Goal: Task Accomplishment & Management: Manage account settings

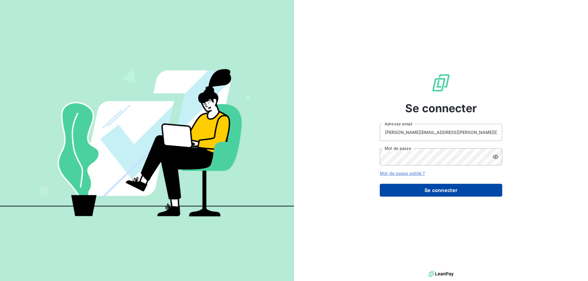
click at [472, 195] on button "Se connecter" at bounding box center [441, 190] width 122 height 13
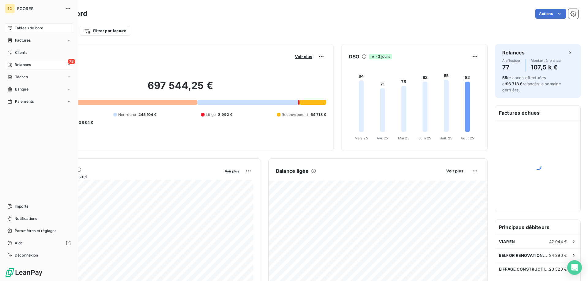
click at [11, 64] on icon at bounding box center [10, 65] width 4 height 4
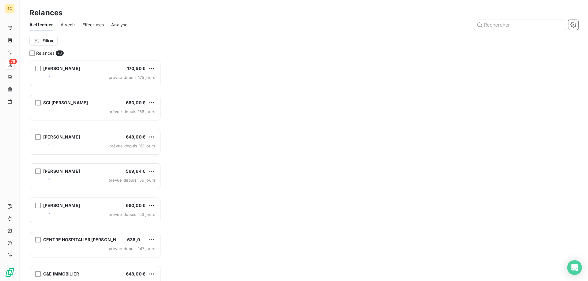
scroll to position [221, 132]
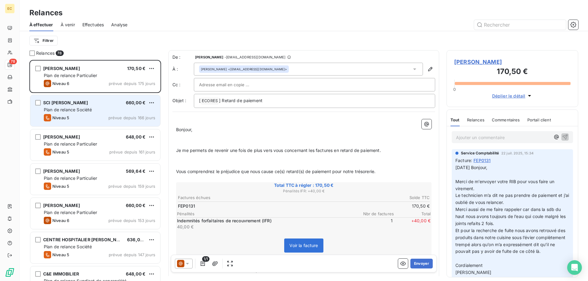
click at [59, 113] on div "SCI [PERSON_NAME] 660,00 € Plan de relance Société Niveau 5 prévue depuis 166 j…" at bounding box center [95, 110] width 130 height 31
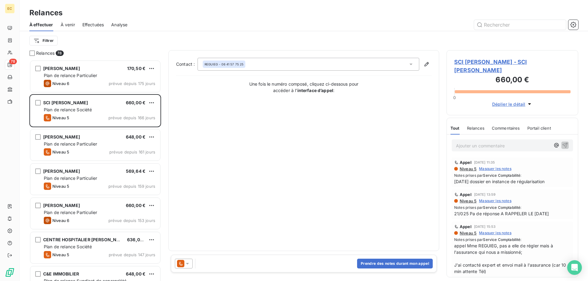
click at [481, 61] on span "SCI [PERSON_NAME] - SCI [PERSON_NAME]" at bounding box center [512, 66] width 116 height 17
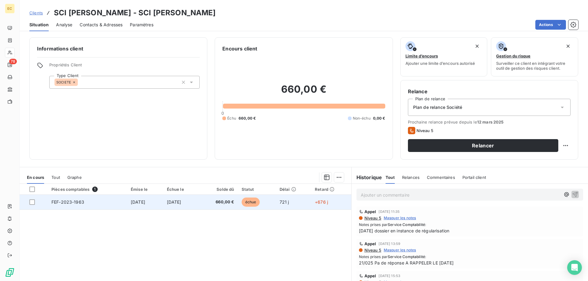
click at [171, 203] on span "[DATE]" at bounding box center [174, 202] width 14 height 5
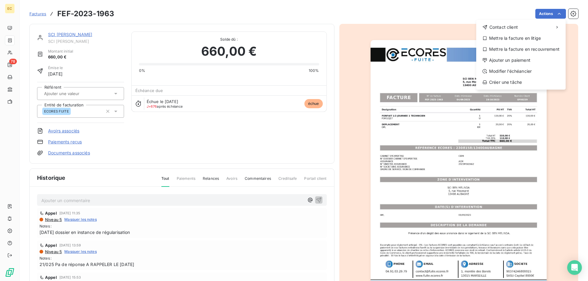
click at [545, 14] on html "EC 78 Factures FEF-2023-1963 Actions Contact client Mettre la facture en litige…" at bounding box center [294, 140] width 588 height 281
click at [536, 50] on div "Mettre la facture en recouvrement" at bounding box center [520, 49] width 84 height 10
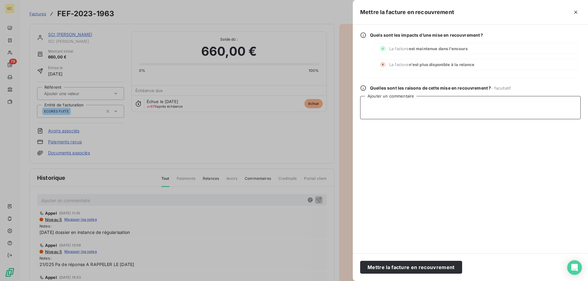
click at [420, 104] on textarea "Ajouter un commentaire" at bounding box center [470, 107] width 220 height 23
type textarea "FORCERA [DATE]"
click at [431, 265] on button "Mettre la facture en recouvrement" at bounding box center [411, 267] width 102 height 13
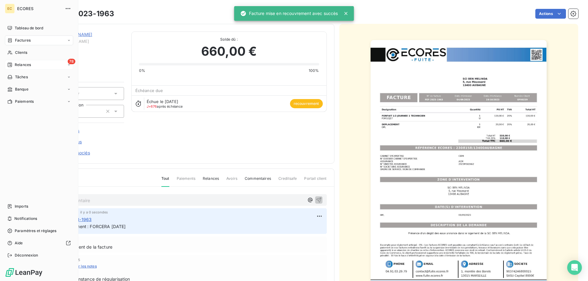
click at [16, 64] on span "Relances" at bounding box center [23, 65] width 16 height 6
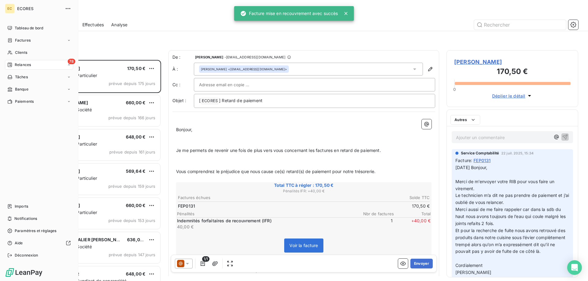
scroll to position [221, 132]
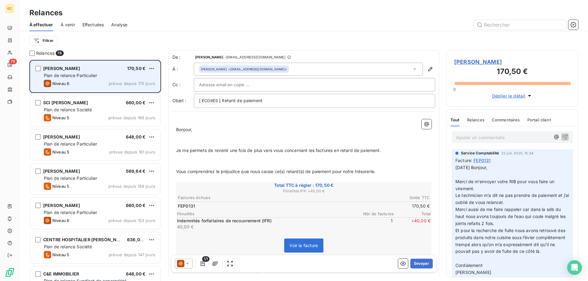
click at [87, 76] on span "Plan de relance Particulier" at bounding box center [70, 75] width 53 height 5
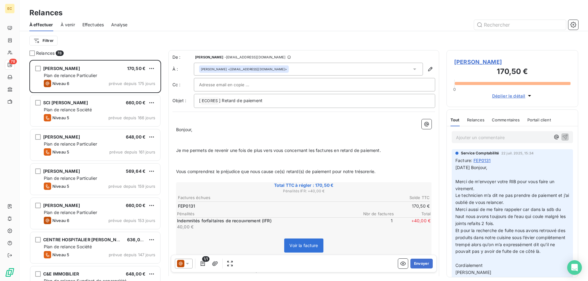
click at [486, 62] on span "[PERSON_NAME]" at bounding box center [512, 62] width 116 height 8
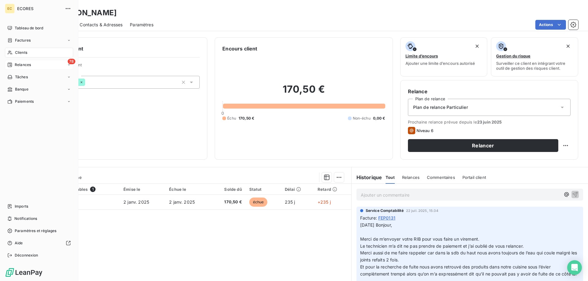
click at [17, 66] on span "Relances" at bounding box center [23, 65] width 16 height 6
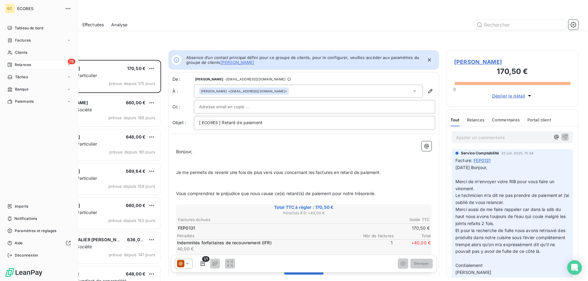
scroll to position [221, 132]
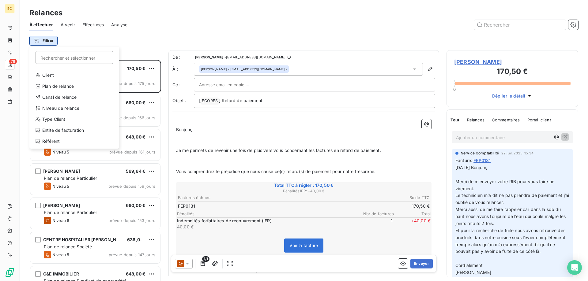
click at [52, 39] on html "EC 78 Relances À effectuer À venir Effectuées Analyse Filtrer Rechercher et sél…" at bounding box center [294, 140] width 588 height 281
click at [56, 133] on div "Entité de facturation" at bounding box center [74, 131] width 85 height 10
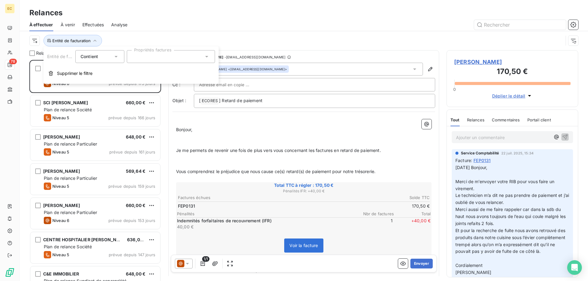
click at [144, 61] on div at bounding box center [171, 56] width 88 height 13
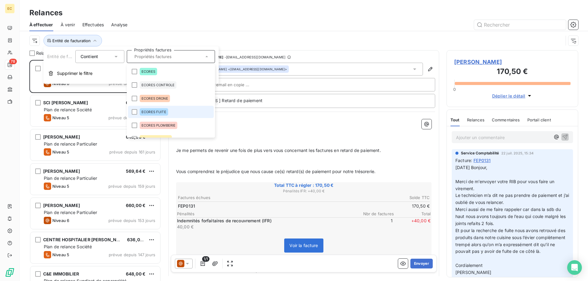
click at [148, 111] on span "ECORES FUITE" at bounding box center [153, 112] width 25 height 4
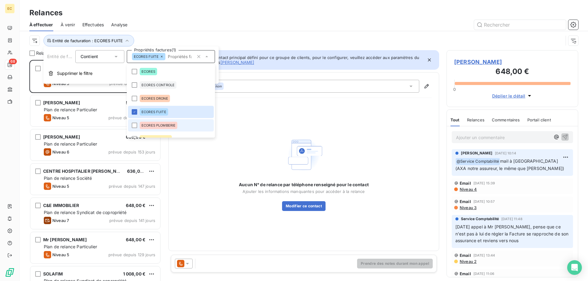
scroll to position [221, 132]
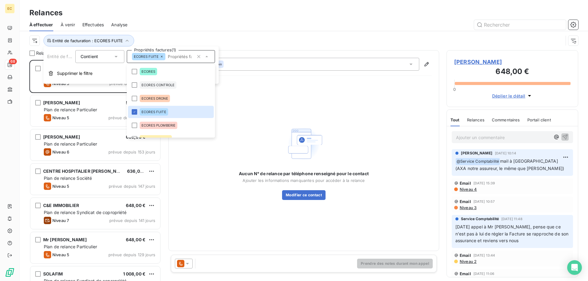
click at [158, 31] on div "À effectuer À venir Effectuées Analyse" at bounding box center [304, 24] width 568 height 13
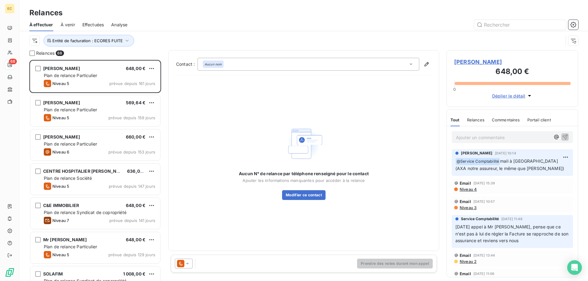
click at [474, 62] on span "[PERSON_NAME]" at bounding box center [512, 62] width 116 height 8
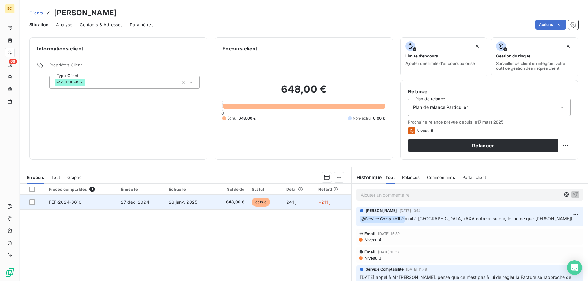
click at [114, 202] on td "FEF-2024-3610" at bounding box center [81, 202] width 72 height 15
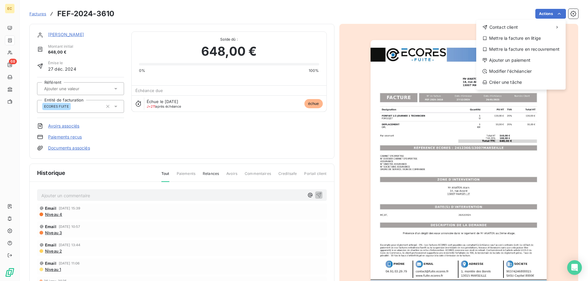
click at [557, 13] on html "EC 68 Factures FEF-2024-3610 Actions Contact client Mettre la facture en litige…" at bounding box center [294, 140] width 588 height 281
click at [542, 50] on div "Mettre la facture en recouvrement" at bounding box center [520, 49] width 84 height 10
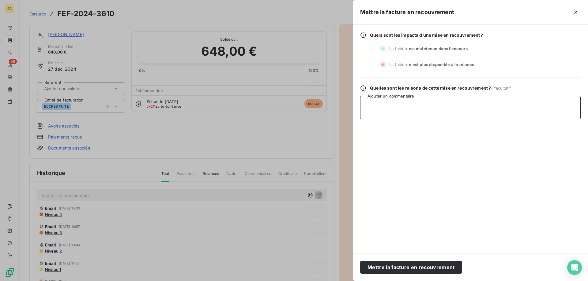
click at [430, 104] on textarea "Ajouter un commentaire" at bounding box center [470, 107] width 220 height 23
type textarea "FORCERA [DATE]"
click at [435, 270] on button "Mettre la facture en recouvrement" at bounding box center [411, 267] width 102 height 13
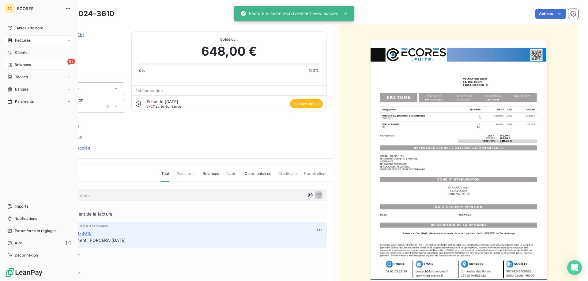
click at [22, 68] on div "68 Relances" at bounding box center [39, 65] width 68 height 10
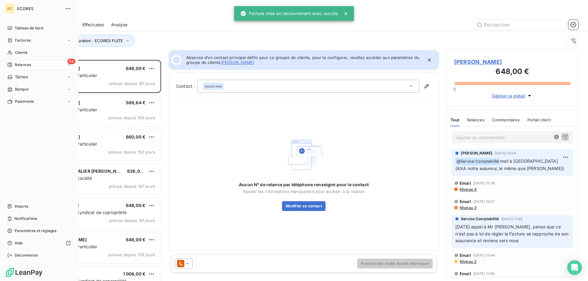
scroll to position [221, 132]
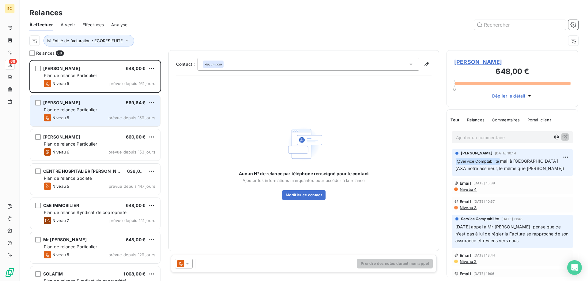
click at [66, 117] on span "Niveau 5" at bounding box center [60, 117] width 17 height 5
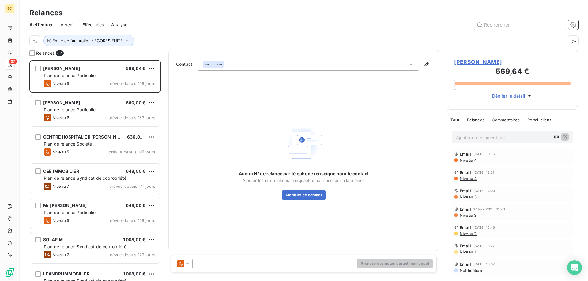
click at [498, 60] on span "[PERSON_NAME]" at bounding box center [512, 62] width 116 height 8
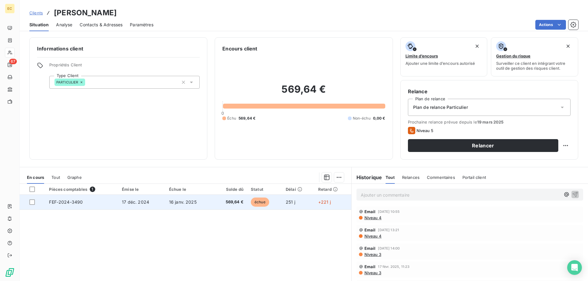
click at [203, 204] on td "16 janv. 2025" at bounding box center [188, 202] width 47 height 15
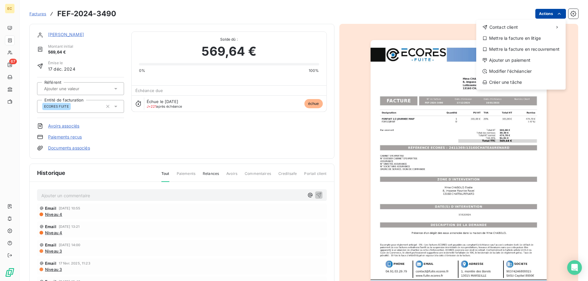
click at [546, 13] on html "EC 67 Factures FEF-2024-3490 Actions Contact client Mettre la facture en litige…" at bounding box center [294, 140] width 588 height 281
click at [532, 53] on div "Mettre la facture en recouvrement" at bounding box center [520, 49] width 84 height 10
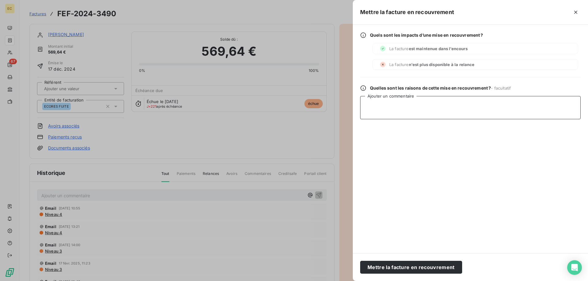
click at [399, 110] on textarea "Ajouter un commentaire" at bounding box center [470, 107] width 220 height 23
type textarea "FORCERA [DATE]"
click at [437, 268] on button "Mettre la facture en recouvrement" at bounding box center [411, 267] width 102 height 13
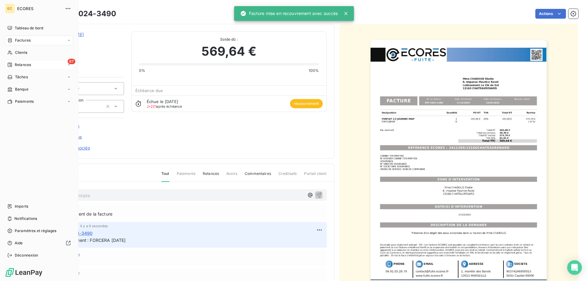
click at [21, 67] on span "Relances" at bounding box center [23, 65] width 16 height 6
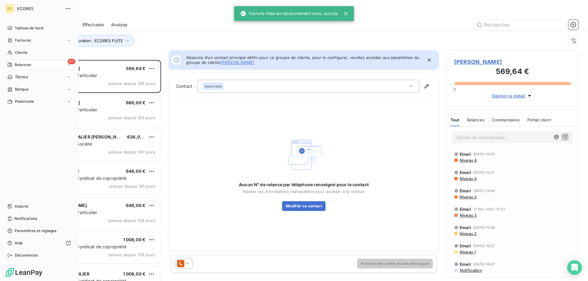
scroll to position [221, 132]
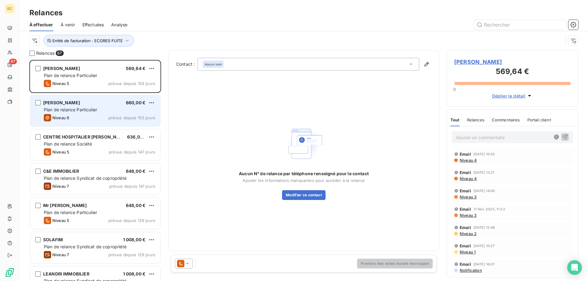
click at [64, 116] on span "Niveau 6" at bounding box center [60, 117] width 17 height 5
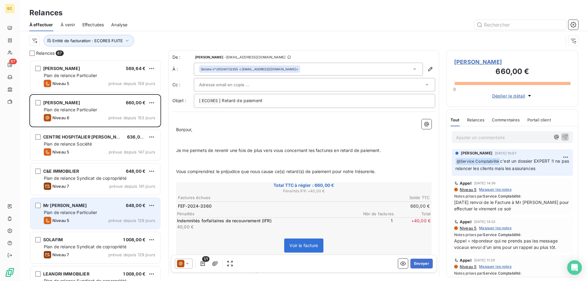
click at [77, 213] on span "Plan de relance Particulier" at bounding box center [70, 212] width 53 height 5
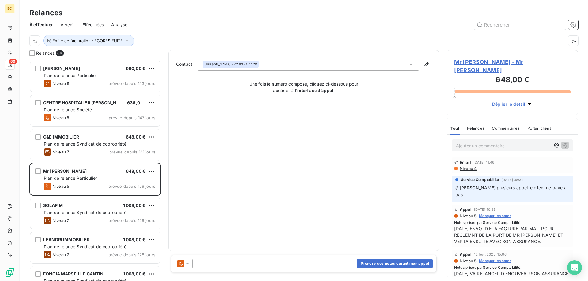
click at [499, 62] on span "Mr [PERSON_NAME] - Mr [PERSON_NAME]" at bounding box center [512, 66] width 116 height 17
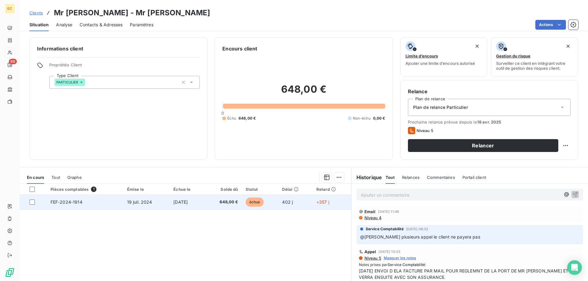
click at [198, 203] on td "[DATE]" at bounding box center [187, 202] width 35 height 15
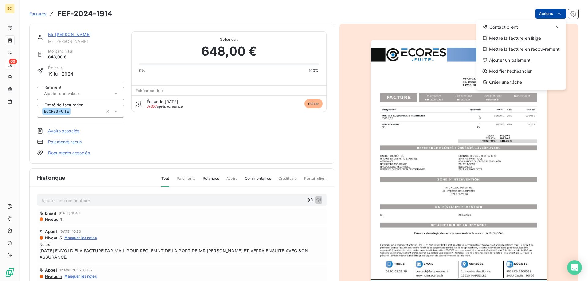
click at [545, 15] on html "EC 66 Factures FEF-2024-1914 Actions Contact client Mettre la facture en litige…" at bounding box center [294, 140] width 588 height 281
click at [523, 49] on div "Mettre la facture en recouvrement" at bounding box center [520, 49] width 84 height 10
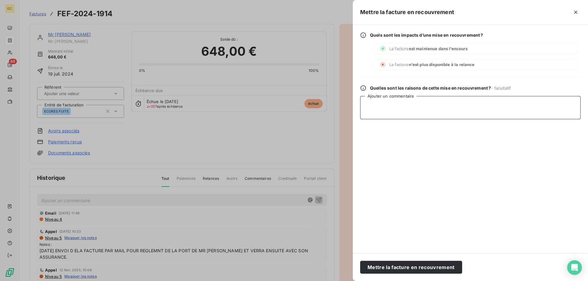
click at [389, 101] on textarea "Ajouter un commentaire" at bounding box center [470, 107] width 220 height 23
type textarea "FORCERA [DATE]"
click at [422, 267] on button "Mettre la facture en recouvrement" at bounding box center [411, 267] width 102 height 13
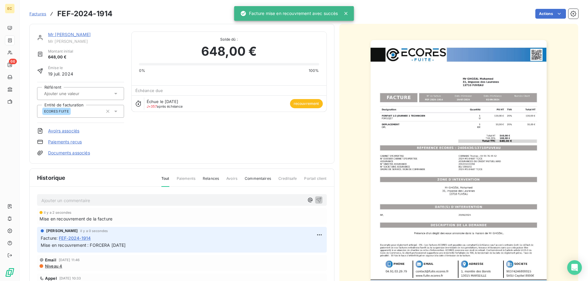
scroll to position [125, 0]
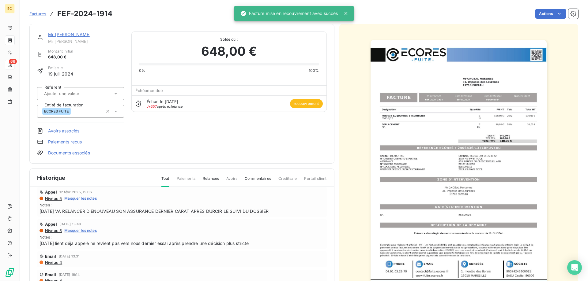
click at [257, 180] on span "Commentaires" at bounding box center [258, 181] width 26 height 10
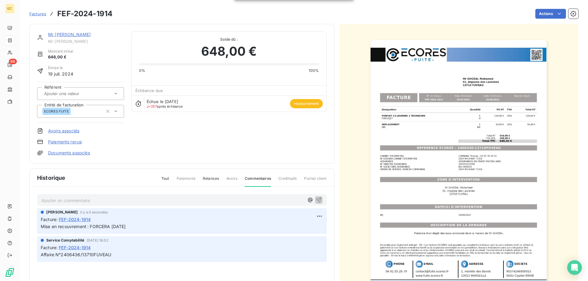
scroll to position [0, 0]
click at [162, 180] on div "Tout Paiements Relances Avoirs Commentaires Creditsafe Portail client" at bounding box center [240, 181] width 173 height 10
click at [169, 177] on span "Tout" at bounding box center [165, 181] width 8 height 10
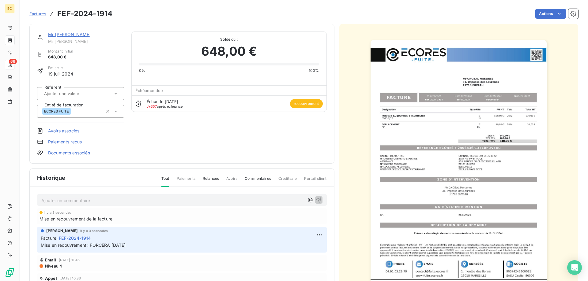
click at [127, 199] on p "Ajouter un commentaire ﻿" at bounding box center [172, 201] width 263 height 8
click at [311, 201] on icon "button" at bounding box center [310, 200] width 6 height 6
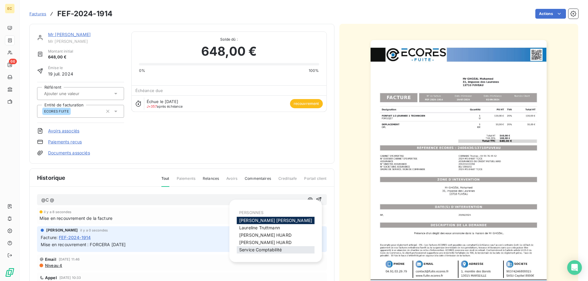
click at [261, 251] on span "Service Comptabilité" at bounding box center [260, 249] width 43 height 5
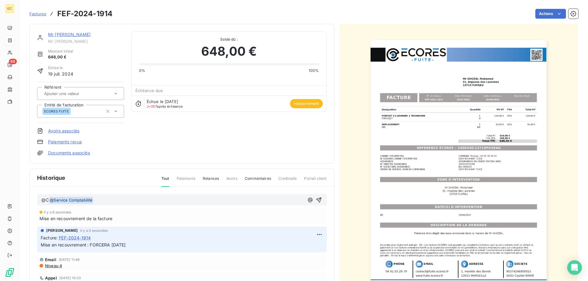
drag, startPoint x: 50, startPoint y: 200, endPoint x: 32, endPoint y: 198, distance: 18.2
click at [32, 198] on div "@C @ Service Comptabilité ﻿ ﻿ il y a 8 secondes Mise en recouvrement de la fact…" at bounding box center [182, 258] width 304 height 142
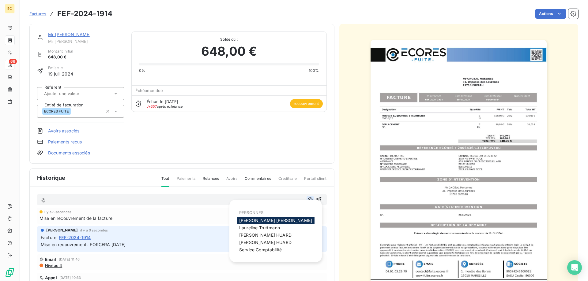
click at [309, 201] on icon "button" at bounding box center [310, 200] width 6 height 6
click at [276, 252] on span "Service Comptabilité" at bounding box center [260, 249] width 43 height 5
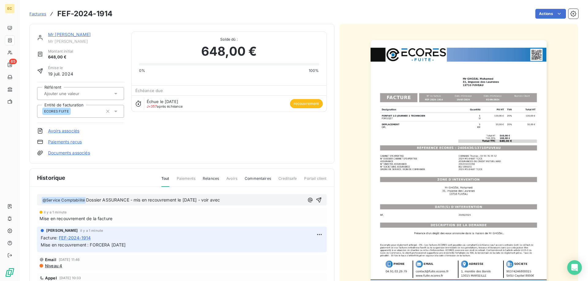
drag, startPoint x: 231, startPoint y: 198, endPoint x: 204, endPoint y: 200, distance: 26.7
click at [204, 200] on p "﻿ @ Service Comptabilité ﻿ Dossier ASSURANCE - mis en recouvrement le [DATE] - …" at bounding box center [172, 200] width 263 height 7
drag, startPoint x: 215, startPoint y: 201, endPoint x: 10, endPoint y: 194, distance: 204.6
click at [30, 195] on div "﻿ @ Service Comptabilité ﻿ Dossier ASSURANCE - mis en recouvrement le [DATE] il…" at bounding box center [182, 258] width 304 height 142
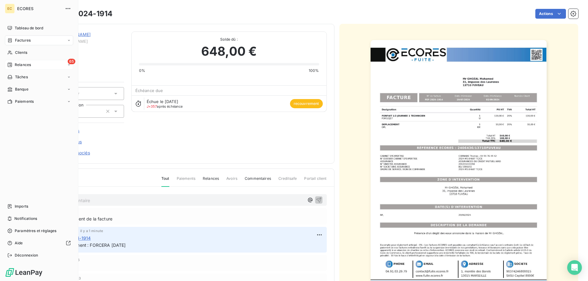
click at [29, 65] on span "Relances" at bounding box center [23, 65] width 16 height 6
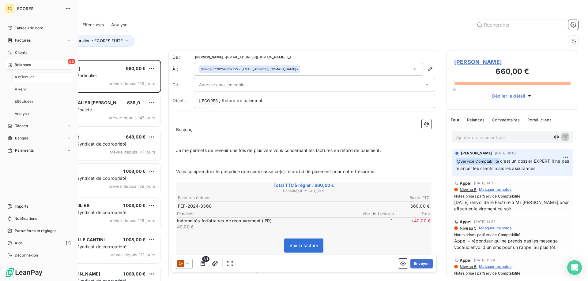
scroll to position [221, 132]
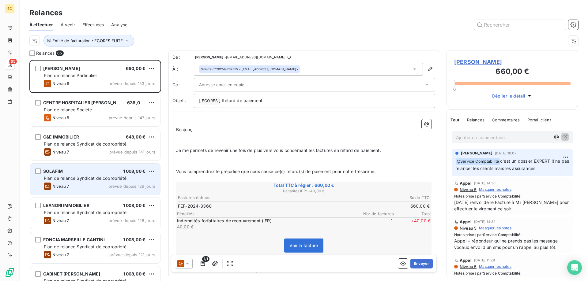
click at [66, 181] on span "Plan de relance Syndicat de copropriété" at bounding box center [85, 178] width 83 height 5
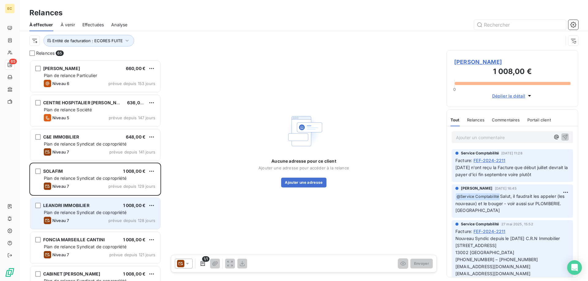
click at [77, 219] on div "Niveau 7 prévue depuis 128 jours" at bounding box center [99, 220] width 111 height 7
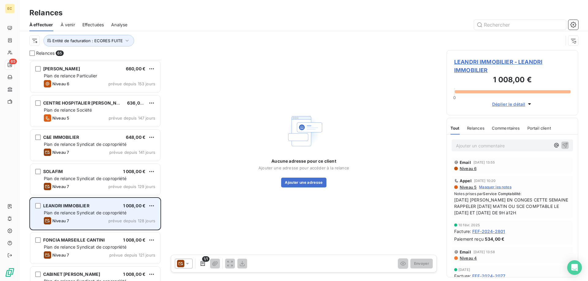
scroll to position [63, 0]
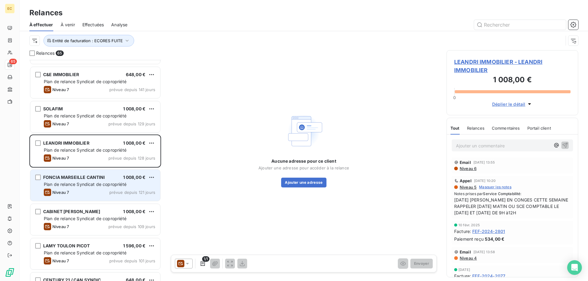
click at [75, 181] on div "FONCIA MARSEILLE CANTINI 1 008,00 € Plan de relance Syndicat de copropriété Niv…" at bounding box center [95, 185] width 130 height 31
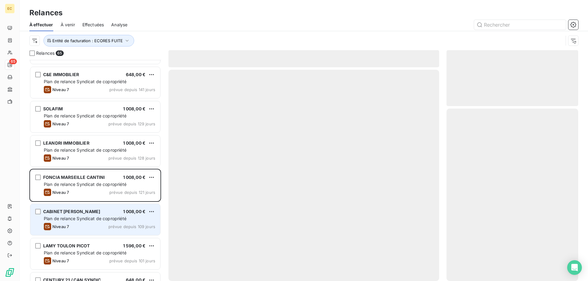
click at [75, 221] on span "Plan de relance Syndicat de copropriété" at bounding box center [85, 218] width 83 height 5
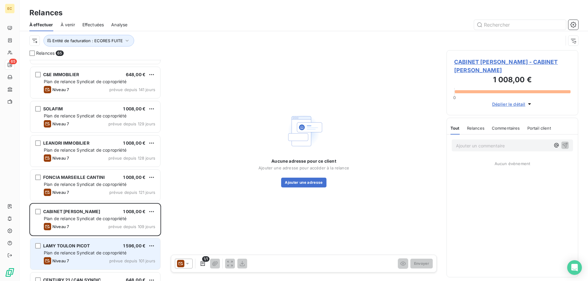
click at [75, 251] on span "Plan de relance Syndicat de copropriété" at bounding box center [85, 252] width 83 height 5
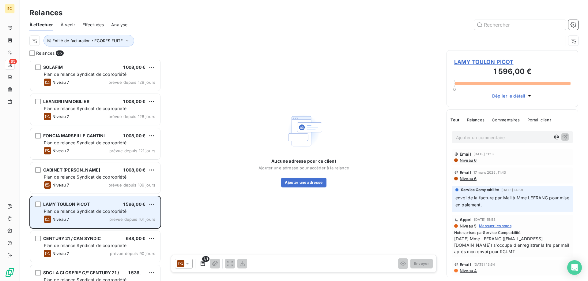
scroll to position [219, 0]
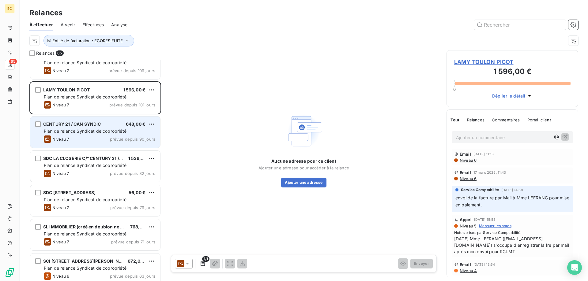
click at [78, 140] on div "Niveau 7 prévue depuis 90 jours" at bounding box center [99, 139] width 111 height 7
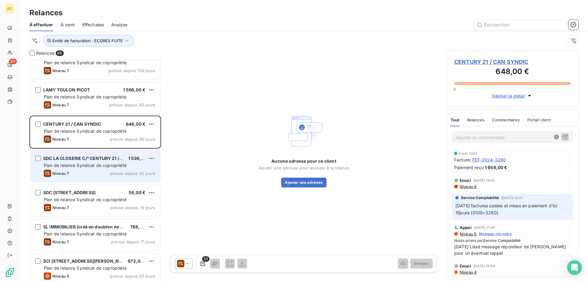
click at [69, 178] on div "SDC LA CLOSERIE C/° CENTURY 21 / CAN SYNDIC 1 536,00 € Plan de relance Syndicat…" at bounding box center [95, 166] width 130 height 31
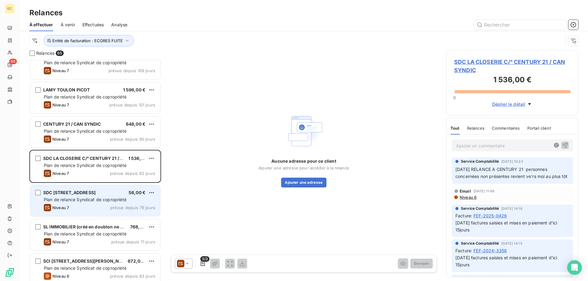
click at [69, 197] on div "SDC [STREET_ADDRESS] ASI 56,00 € Plan de relance Syndicat de copropriété Niveau…" at bounding box center [95, 200] width 130 height 31
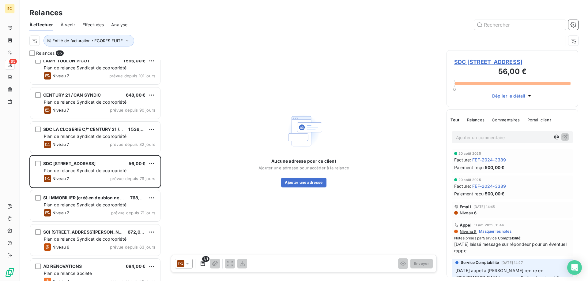
scroll to position [250, 0]
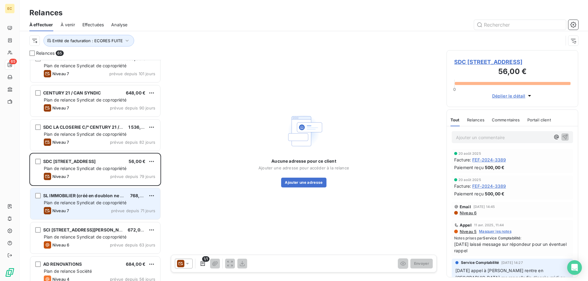
click at [68, 201] on span "Plan de relance Syndicat de copropriété" at bounding box center [85, 202] width 83 height 5
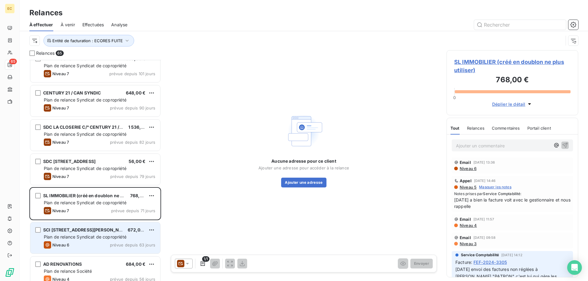
click at [65, 244] on span "Niveau 6" at bounding box center [60, 245] width 17 height 5
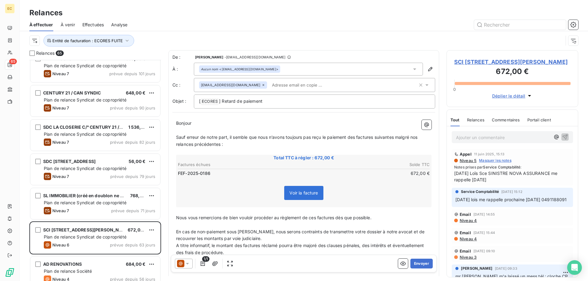
click at [486, 62] on span "SCI [STREET_ADDRESS][PERSON_NAME]" at bounding box center [512, 62] width 116 height 8
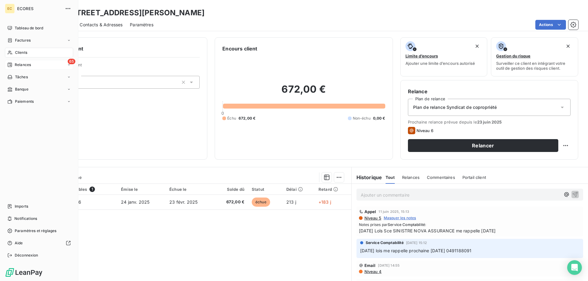
click at [17, 65] on span "Relances" at bounding box center [23, 65] width 16 height 6
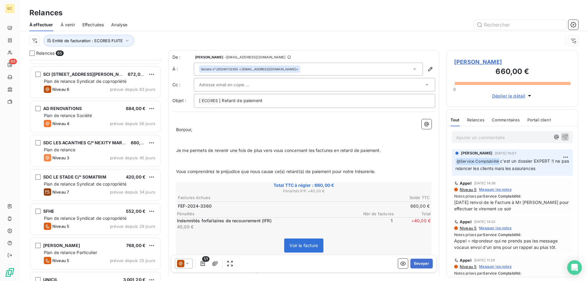
scroll to position [406, 0]
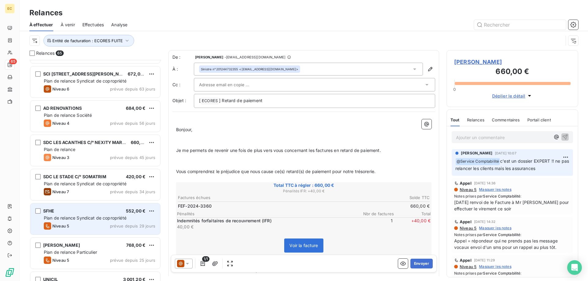
click at [66, 222] on div "SFHE 552,00 € Plan de relance Syndicat de copropriété Niveau 5 prévue depuis 29…" at bounding box center [95, 219] width 130 height 31
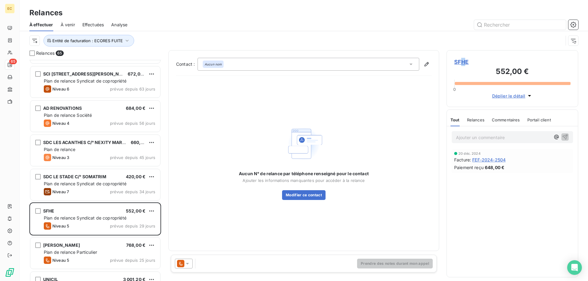
click at [463, 62] on span "SFHE" at bounding box center [512, 62] width 116 height 8
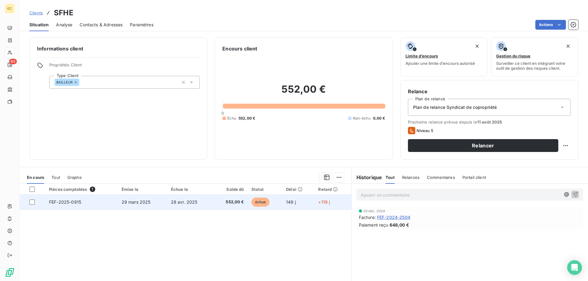
click at [137, 203] on span "29 mars 2025" at bounding box center [136, 202] width 29 height 5
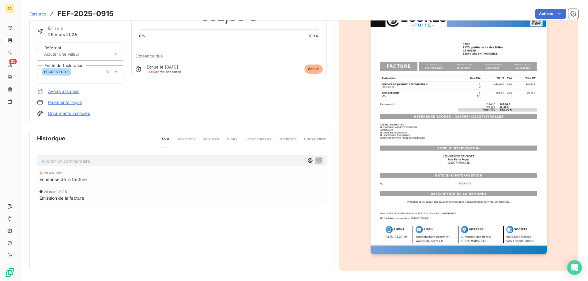
scroll to position [4, 0]
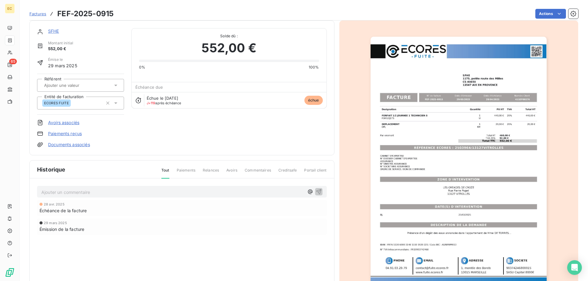
click at [51, 33] on link "SFHE" at bounding box center [53, 30] width 11 height 5
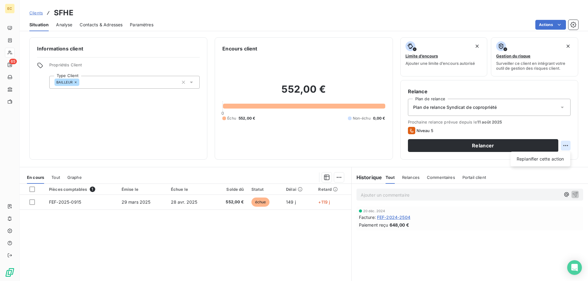
click at [565, 145] on html "EC 65 Clients SFHE Situation Analyse Contacts & Adresses Paramètres Actions Inf…" at bounding box center [294, 140] width 588 height 281
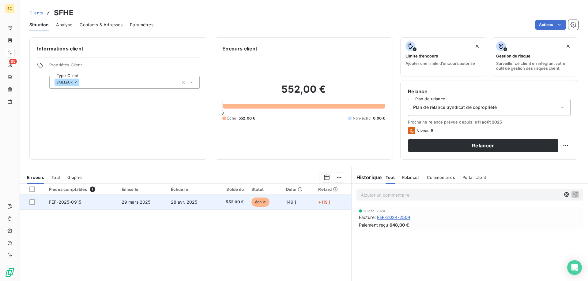
click at [124, 202] on span "29 mars 2025" at bounding box center [136, 202] width 29 height 5
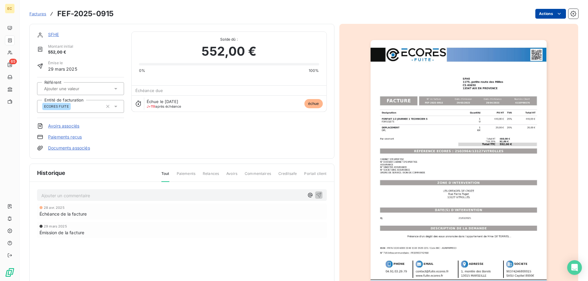
click at [560, 13] on html "EC 65 Factures FEF-2025-0915 Actions SFHE Montant initial 552,00 € Émise le [DA…" at bounding box center [294, 140] width 588 height 281
click at [559, 15] on html "EC 65 Factures FEF-2025-0915 Actions SFHE Montant initial 552,00 € Émise le [DA…" at bounding box center [294, 140] width 588 height 281
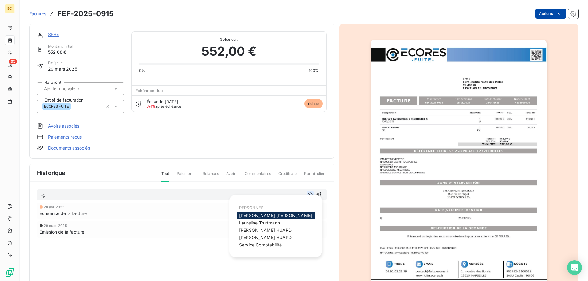
click at [308, 195] on icon "button" at bounding box center [310, 195] width 5 height 5
click at [264, 248] on span "Service Comptabilité" at bounding box center [260, 244] width 43 height 5
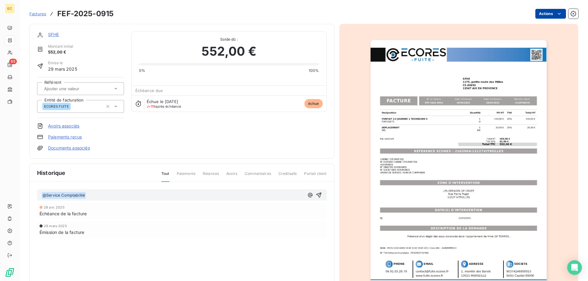
click at [99, 195] on p "﻿ @ Service Comptabilité ﻿ ﻿" at bounding box center [172, 195] width 263 height 7
click at [319, 195] on icon "button" at bounding box center [318, 195] width 5 height 5
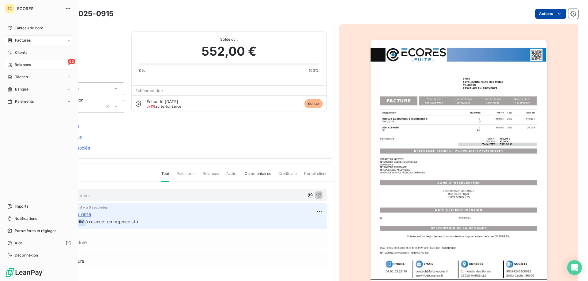
click at [30, 65] on span "Relances" at bounding box center [23, 65] width 16 height 6
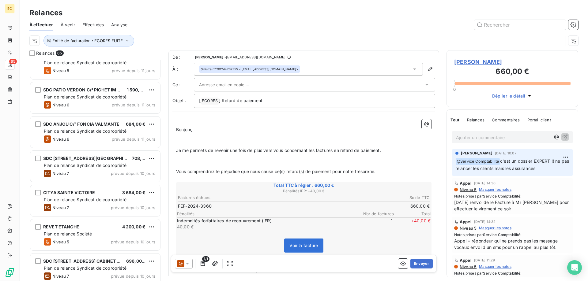
scroll to position [1405, 0]
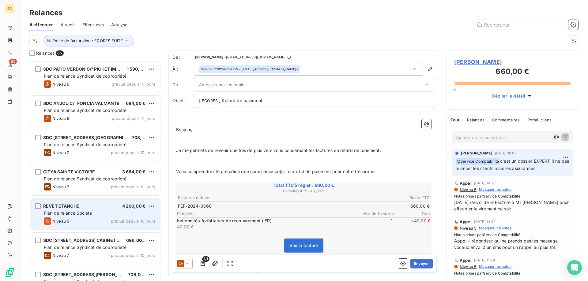
click at [62, 212] on span "Plan de relance Société" at bounding box center [68, 213] width 48 height 5
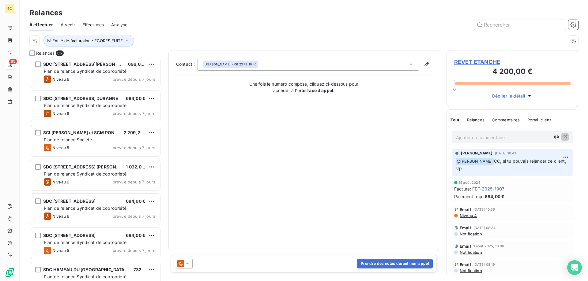
scroll to position [1686, 0]
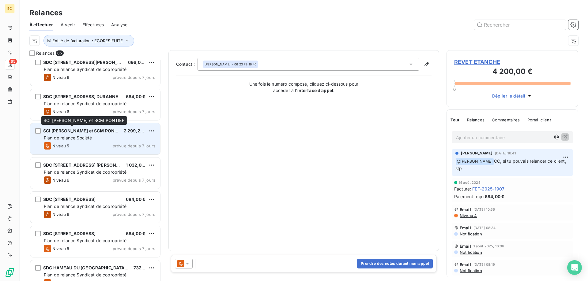
click at [81, 134] on div "SCI [PERSON_NAME] et SCM PONTIER" at bounding box center [81, 131] width 76 height 6
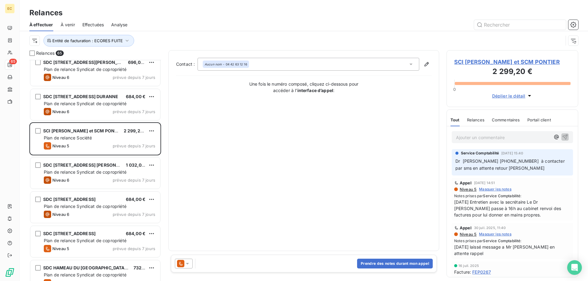
click at [480, 61] on span "SCI [PERSON_NAME] et SCM PONTIER" at bounding box center [512, 62] width 116 height 8
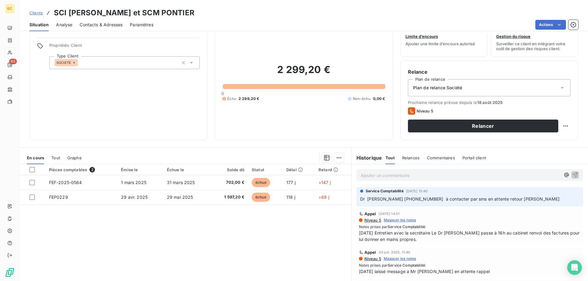
scroll to position [31, 0]
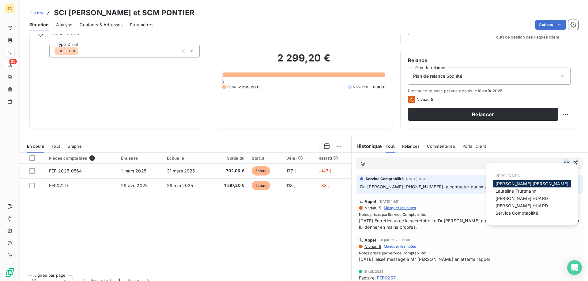
click at [565, 163] on icon "button" at bounding box center [566, 163] width 5 height 5
click at [530, 215] on span "Service Comptabilité" at bounding box center [516, 213] width 43 height 5
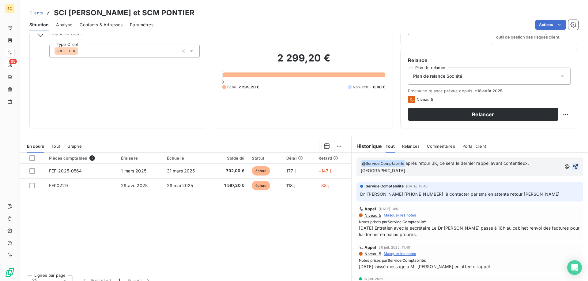
click at [575, 164] on icon "button" at bounding box center [575, 167] width 6 height 6
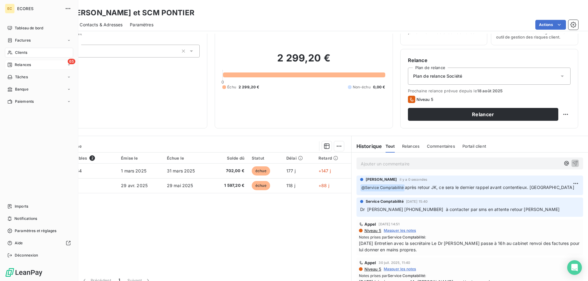
click at [26, 68] on div "65 Relances" at bounding box center [39, 65] width 68 height 10
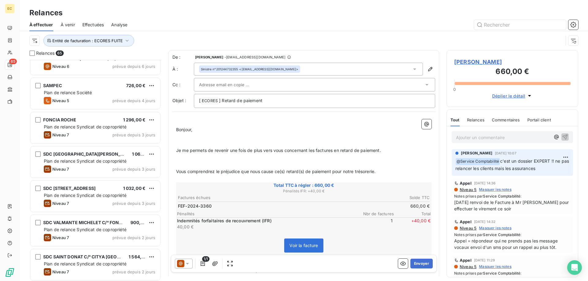
scroll to position [2008, 0]
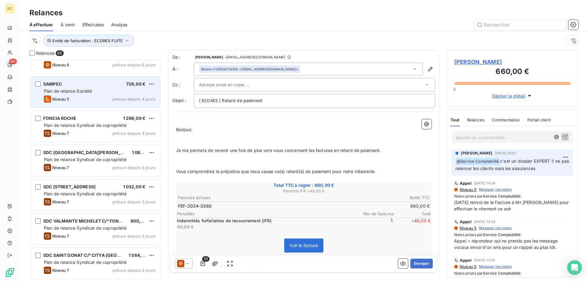
click at [56, 95] on div "SAMPEC 726,00 € Plan de relance Société Niveau 5 prévue depuis 4 jours" at bounding box center [95, 92] width 130 height 31
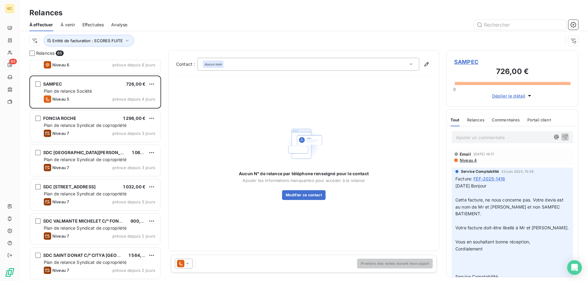
click at [474, 62] on span "SAMPEC" at bounding box center [512, 62] width 116 height 8
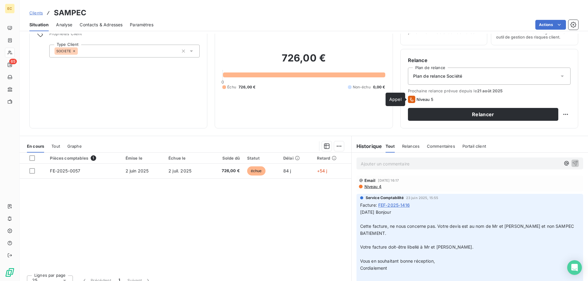
click at [412, 98] on icon at bounding box center [411, 99] width 7 height 7
click at [107, 25] on span "Contacts & Adresses" at bounding box center [101, 25] width 43 height 6
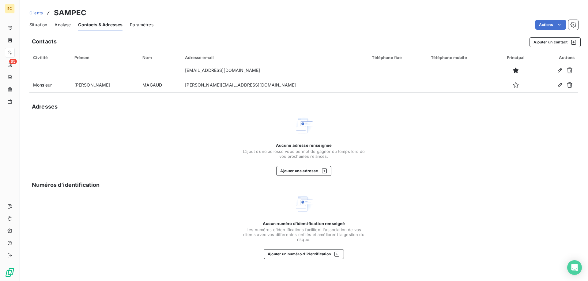
click at [32, 26] on span "Situation" at bounding box center [38, 25] width 18 height 6
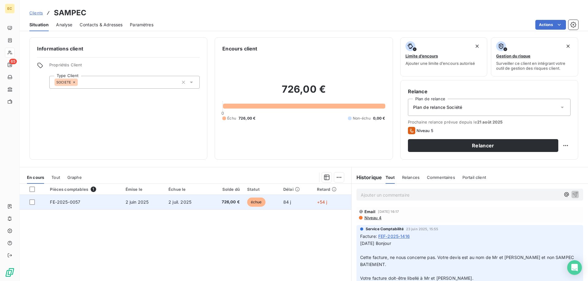
click at [92, 203] on td "FE-2025-0057" at bounding box center [83, 202] width 75 height 15
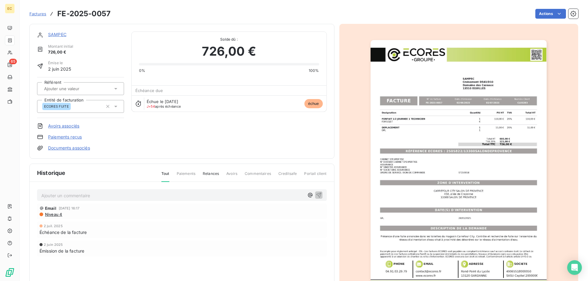
click at [53, 215] on span "Niveau 4" at bounding box center [53, 214] width 18 height 5
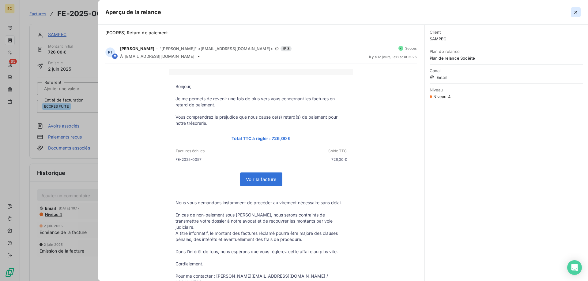
click at [577, 12] on icon "button" at bounding box center [575, 12] width 6 height 6
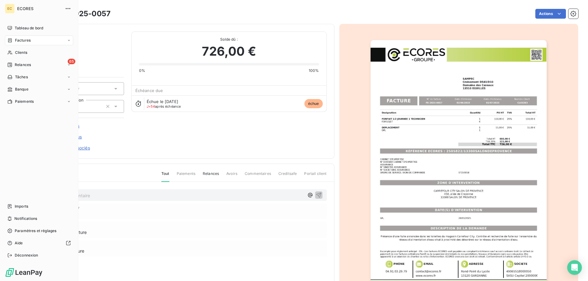
click at [27, 64] on span "Relances" at bounding box center [23, 65] width 16 height 6
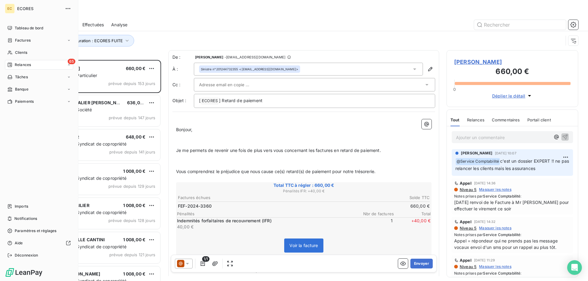
scroll to position [221, 132]
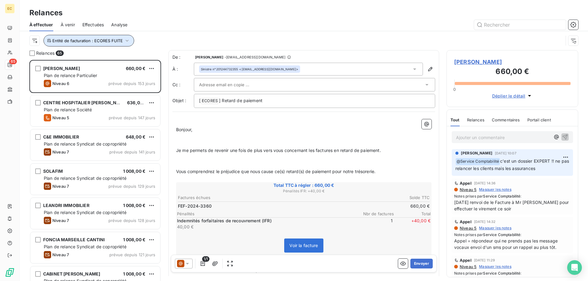
click at [120, 43] on span "Entité de facturation : ECORES FUITE" at bounding box center [87, 40] width 70 height 5
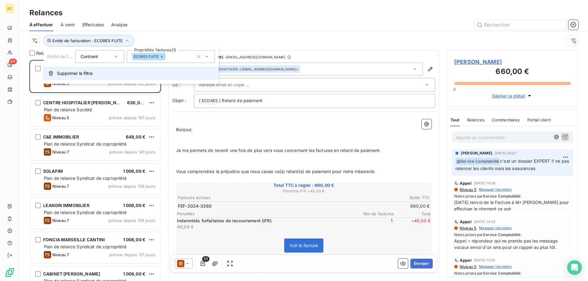
click at [77, 74] on span "Supprimer le filtre" at bounding box center [75, 73] width 36 height 6
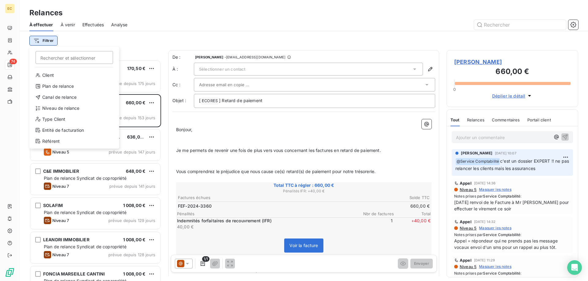
click at [45, 42] on html "EC 74 Relances À effectuer À venir Effectuées Analyse Filtrer Rechercher et sél…" at bounding box center [294, 140] width 588 height 281
click at [77, 130] on div "Entité de facturation" at bounding box center [74, 131] width 85 height 10
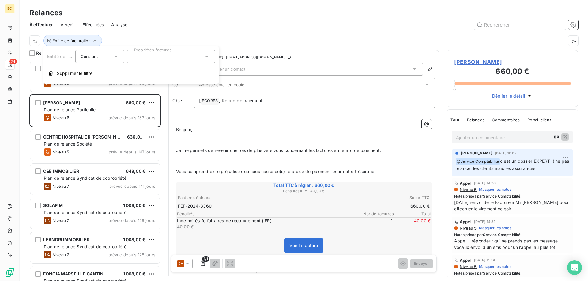
click at [142, 60] on div at bounding box center [171, 56] width 88 height 13
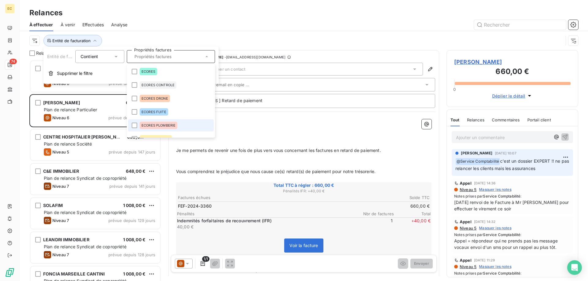
click at [150, 124] on span "ECORES PLOMBERIE" at bounding box center [158, 126] width 34 height 4
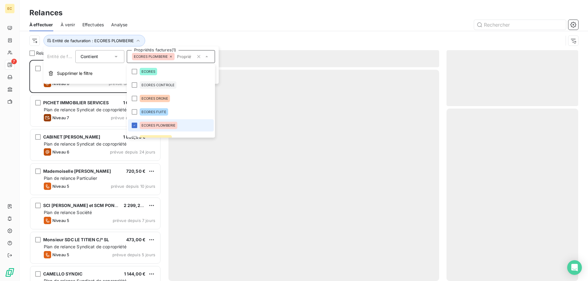
scroll to position [221, 132]
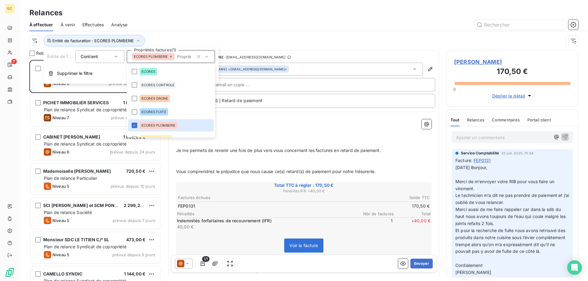
click at [262, 32] on div "Entité de facturation : ECORES PLOMBERIE" at bounding box center [303, 40] width 549 height 19
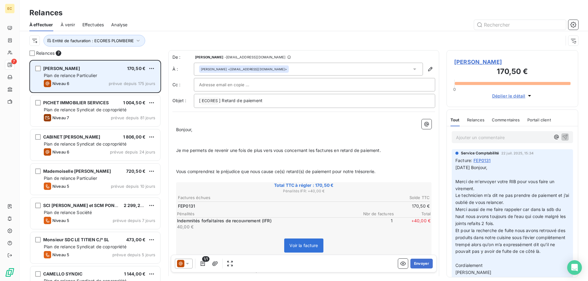
click at [70, 85] on div "Niveau 6 prévue depuis 175 jours" at bounding box center [99, 83] width 111 height 7
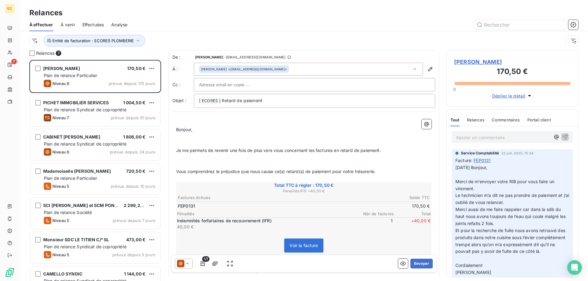
click at [482, 61] on span "[PERSON_NAME]" at bounding box center [512, 62] width 116 height 8
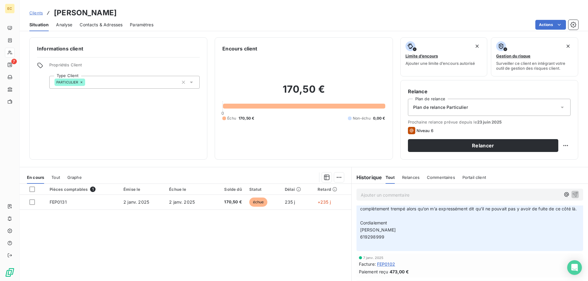
scroll to position [69, 0]
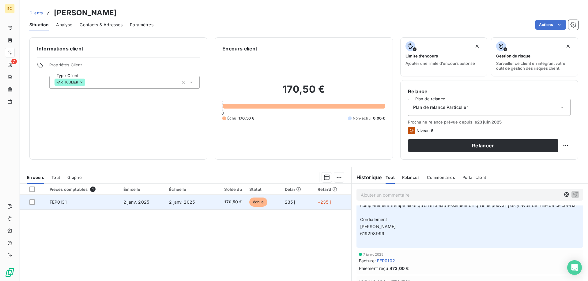
click at [100, 198] on td "FEP0131" at bounding box center [83, 202] width 74 height 15
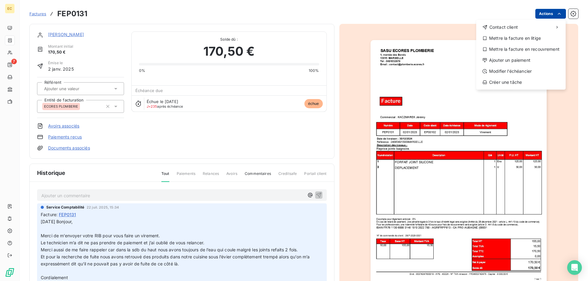
click at [547, 12] on html "EC 7 Factures FEP0131 Actions Contact client Mettre la facture en litige Mettre…" at bounding box center [294, 140] width 588 height 281
click at [510, 49] on div "Mettre la facture en recouvrement" at bounding box center [520, 49] width 84 height 10
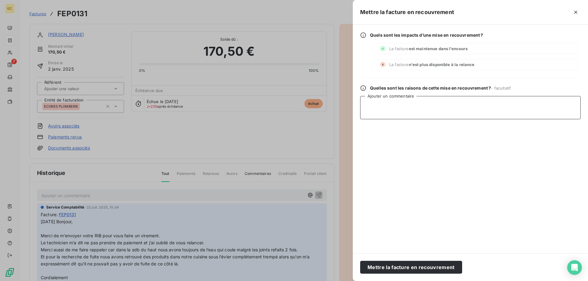
click at [383, 100] on textarea "Ajouter un commentaire" at bounding box center [470, 107] width 220 height 23
type textarea "FORCERA [DATE]"
click at [427, 270] on button "Mettre la facture en recouvrement" at bounding box center [411, 267] width 102 height 13
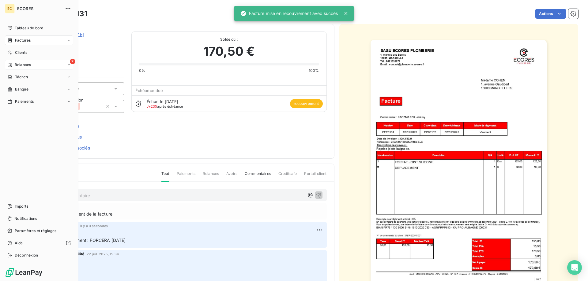
click at [23, 63] on span "Relances" at bounding box center [23, 65] width 16 height 6
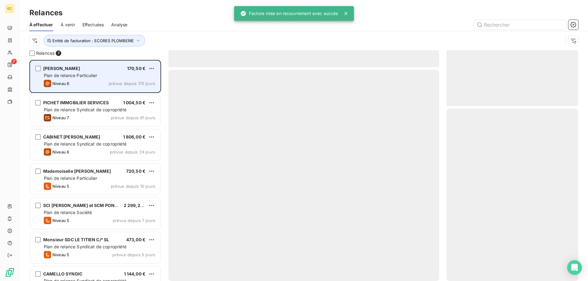
scroll to position [221, 132]
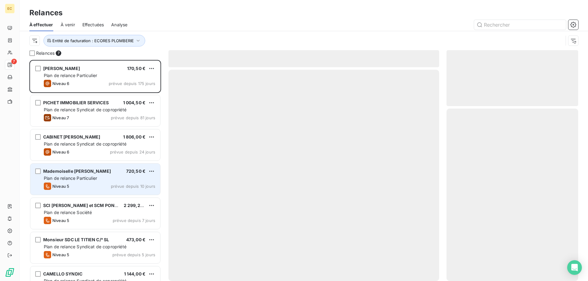
click at [76, 185] on div "Niveau 5 prévue depuis 10 jours" at bounding box center [99, 186] width 111 height 7
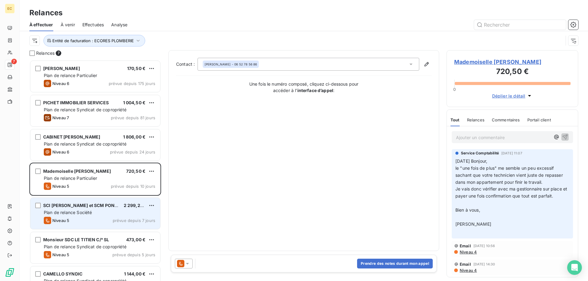
click at [62, 219] on span "Niveau 5" at bounding box center [60, 220] width 17 height 5
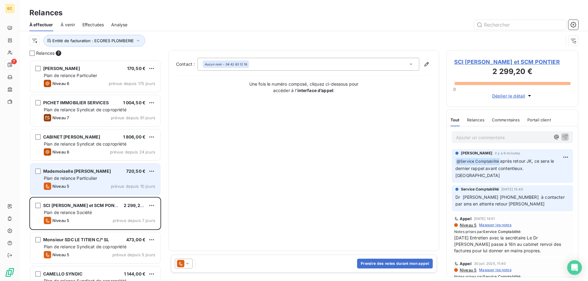
click at [99, 177] on div "Plan de relance Particulier" at bounding box center [99, 178] width 111 height 6
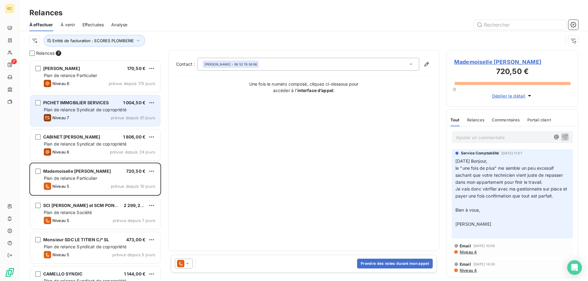
click at [69, 120] on div "Niveau 7" at bounding box center [56, 117] width 25 height 7
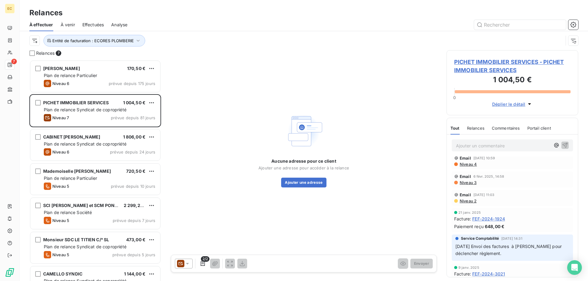
scroll to position [94, 0]
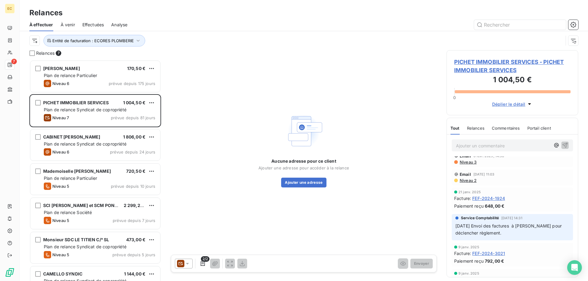
click at [479, 69] on span "PICHET IMMOBILIER SERVICES - PICHET IMMOBILIER SERVICES" at bounding box center [512, 66] width 116 height 17
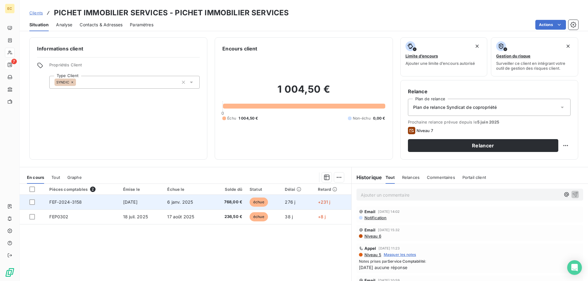
click at [104, 207] on td "FEF-2024-3158" at bounding box center [82, 202] width 73 height 15
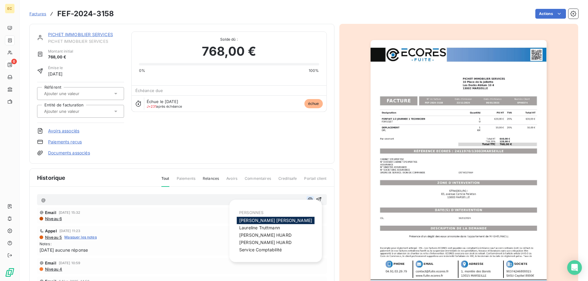
click at [310, 198] on icon "button" at bounding box center [310, 200] width 6 height 6
click at [273, 252] on span "Service Comptabilité" at bounding box center [260, 249] width 43 height 5
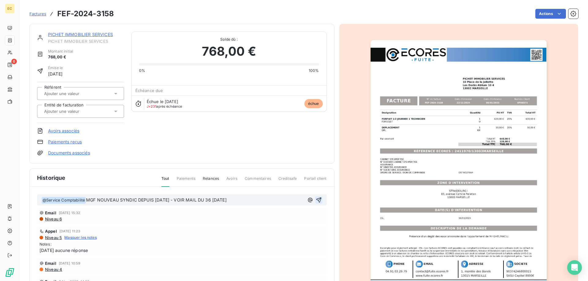
click at [319, 198] on icon "button" at bounding box center [318, 199] width 5 height 5
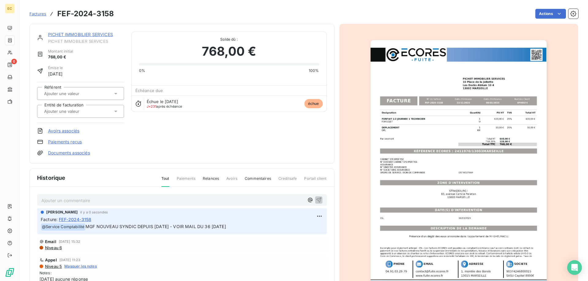
click at [87, 36] on link "PICHET IMMOBILIER SERVICES" at bounding box center [80, 34] width 65 height 5
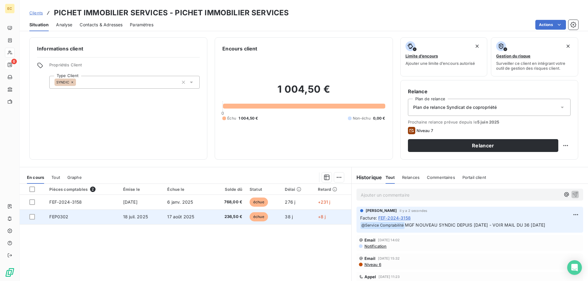
click at [92, 217] on td "FEP0302" at bounding box center [82, 217] width 73 height 15
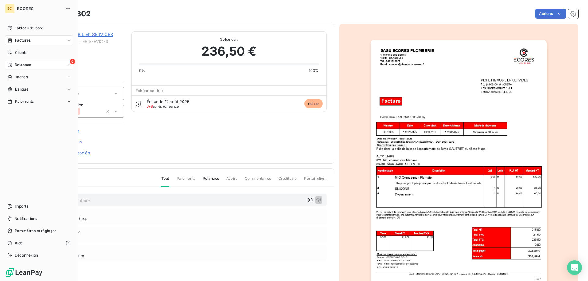
click at [24, 66] on span "Relances" at bounding box center [23, 65] width 16 height 6
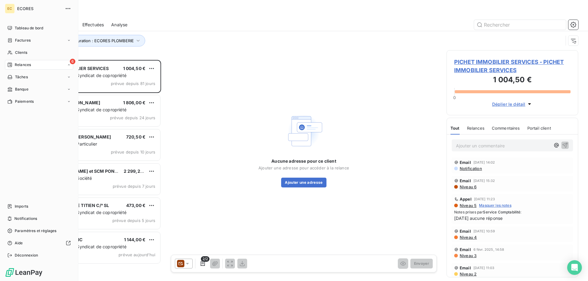
scroll to position [221, 132]
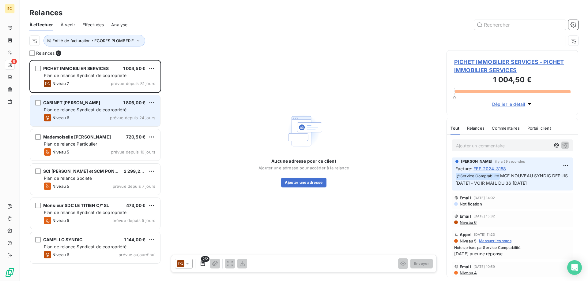
click at [65, 120] on span "Niveau 6" at bounding box center [60, 117] width 17 height 5
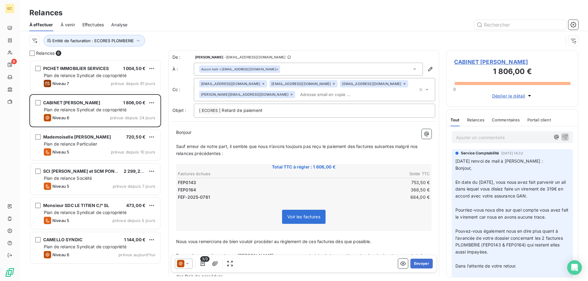
click at [468, 61] on span "CABINET [PERSON_NAME]" at bounding box center [512, 62] width 116 height 8
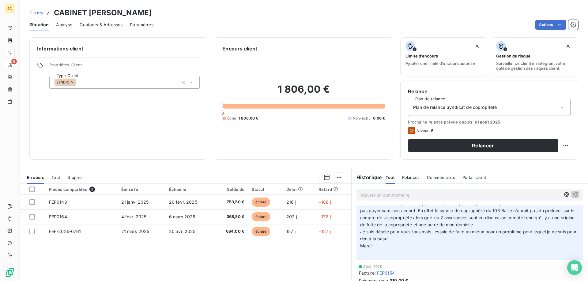
scroll to position [187, 0]
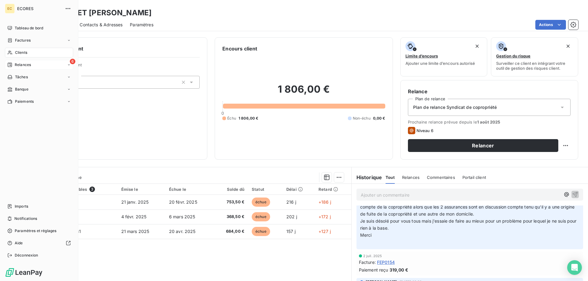
click at [38, 64] on div "6 Relances" at bounding box center [39, 65] width 68 height 10
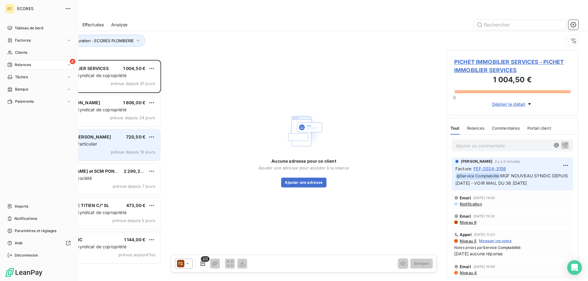
scroll to position [221, 132]
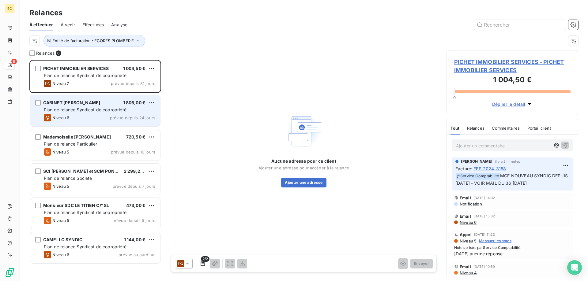
click at [86, 119] on div "Niveau 6 prévue depuis 24 jours" at bounding box center [99, 117] width 111 height 7
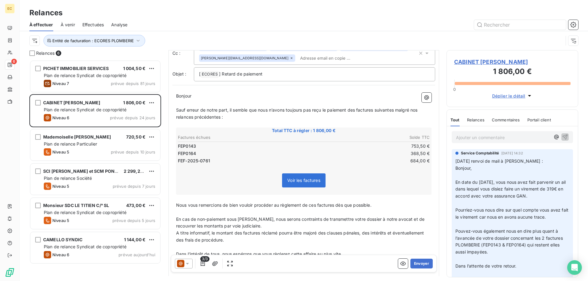
scroll to position [85, 0]
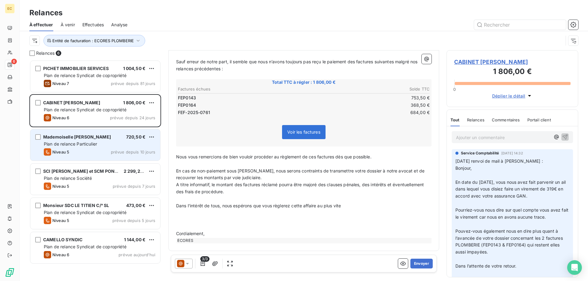
click at [73, 154] on div "Niveau 5 prévue depuis 10 jours" at bounding box center [99, 151] width 111 height 7
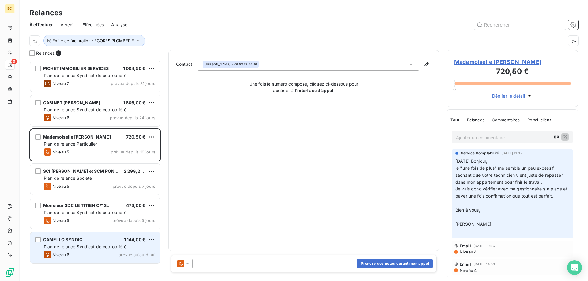
click at [76, 245] on span "Plan de relance Syndicat de copropriété" at bounding box center [85, 246] width 83 height 5
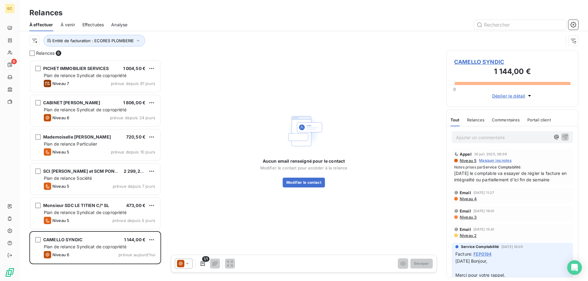
click at [490, 60] on span "CAMELLO SYNDIC" at bounding box center [512, 62] width 116 height 8
